Goal: Navigation & Orientation: Understand site structure

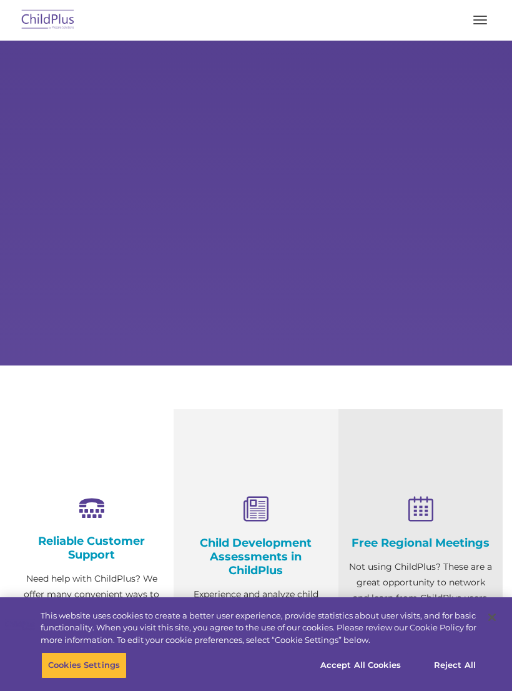
select select "MEDIUM"
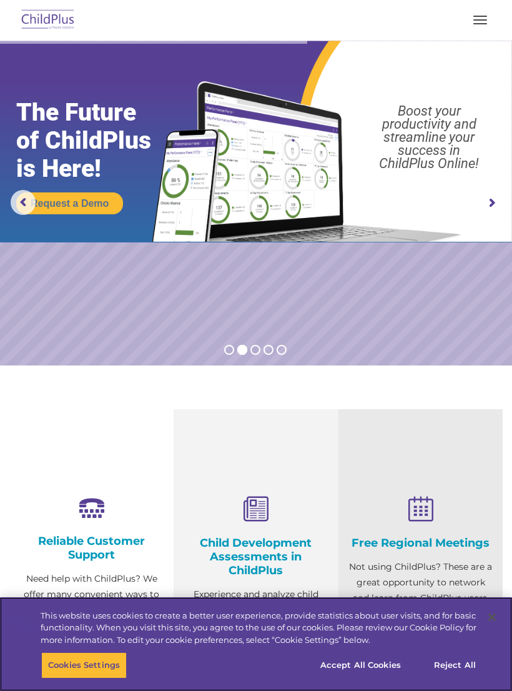
click at [372, 653] on button "Accept All Cookies" at bounding box center [361, 665] width 94 height 26
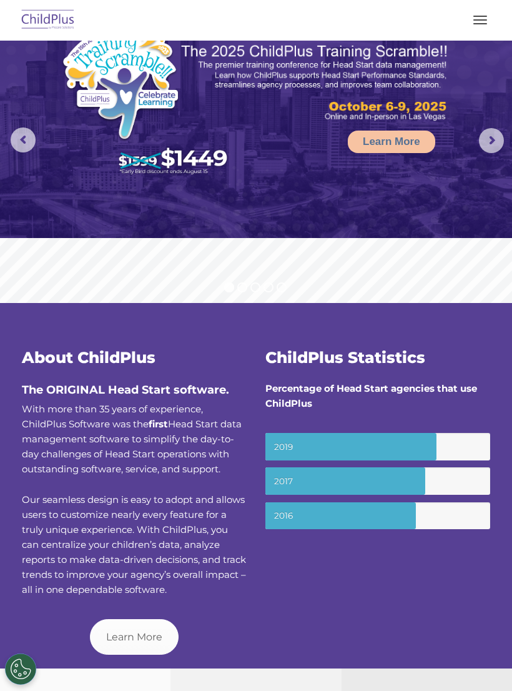
click at [468, 29] on button "button" at bounding box center [480, 20] width 26 height 20
